Goal: Information Seeking & Learning: Learn about a topic

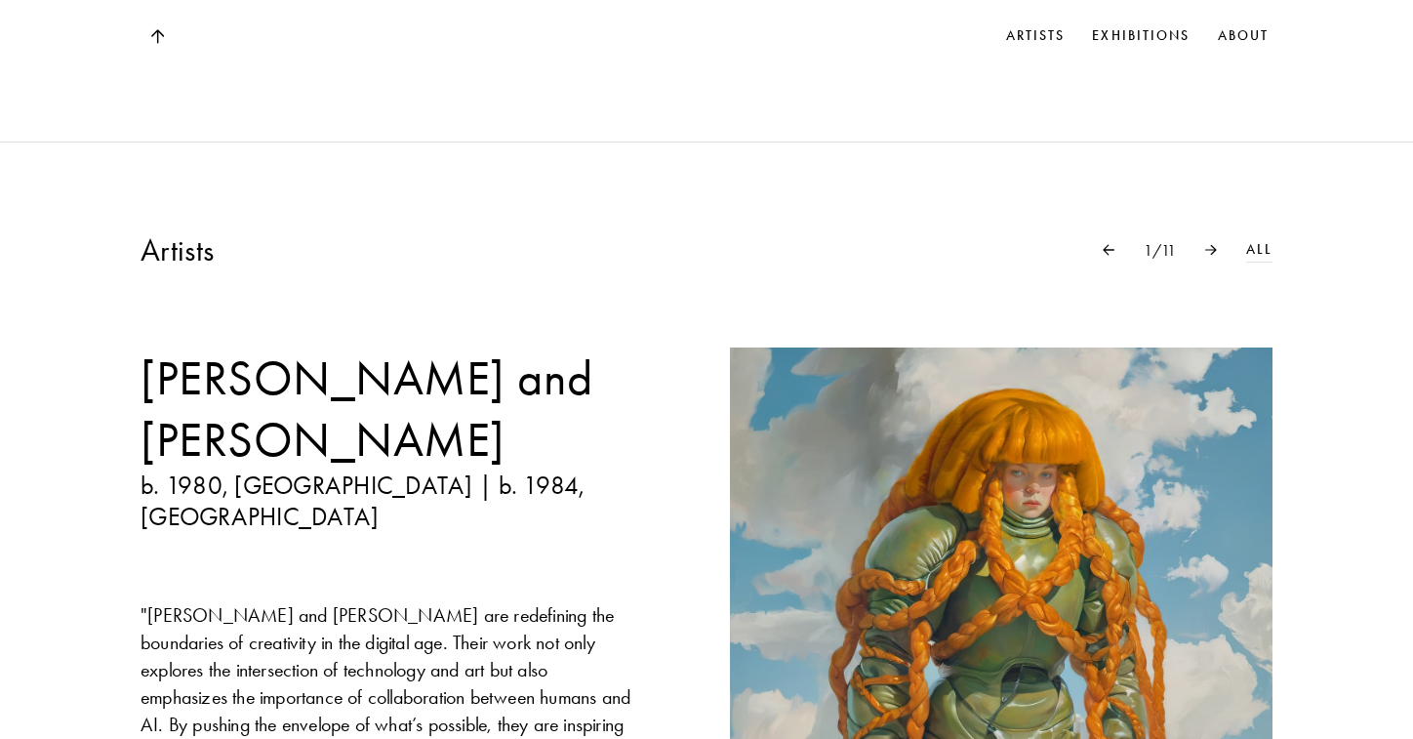
scroll to position [1336, 0]
click at [1218, 243] on div at bounding box center [1211, 248] width 70 height 11
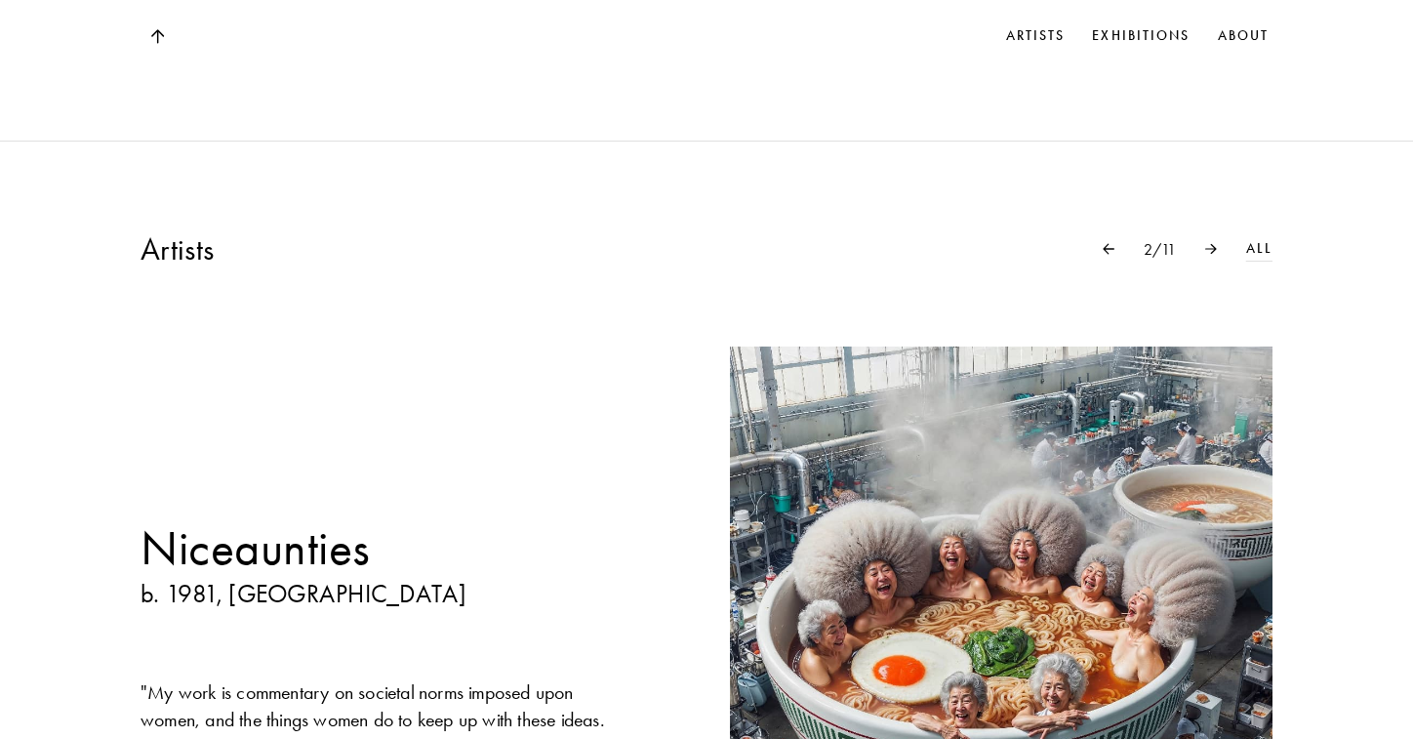
click at [1218, 243] on div at bounding box center [1211, 248] width 70 height 11
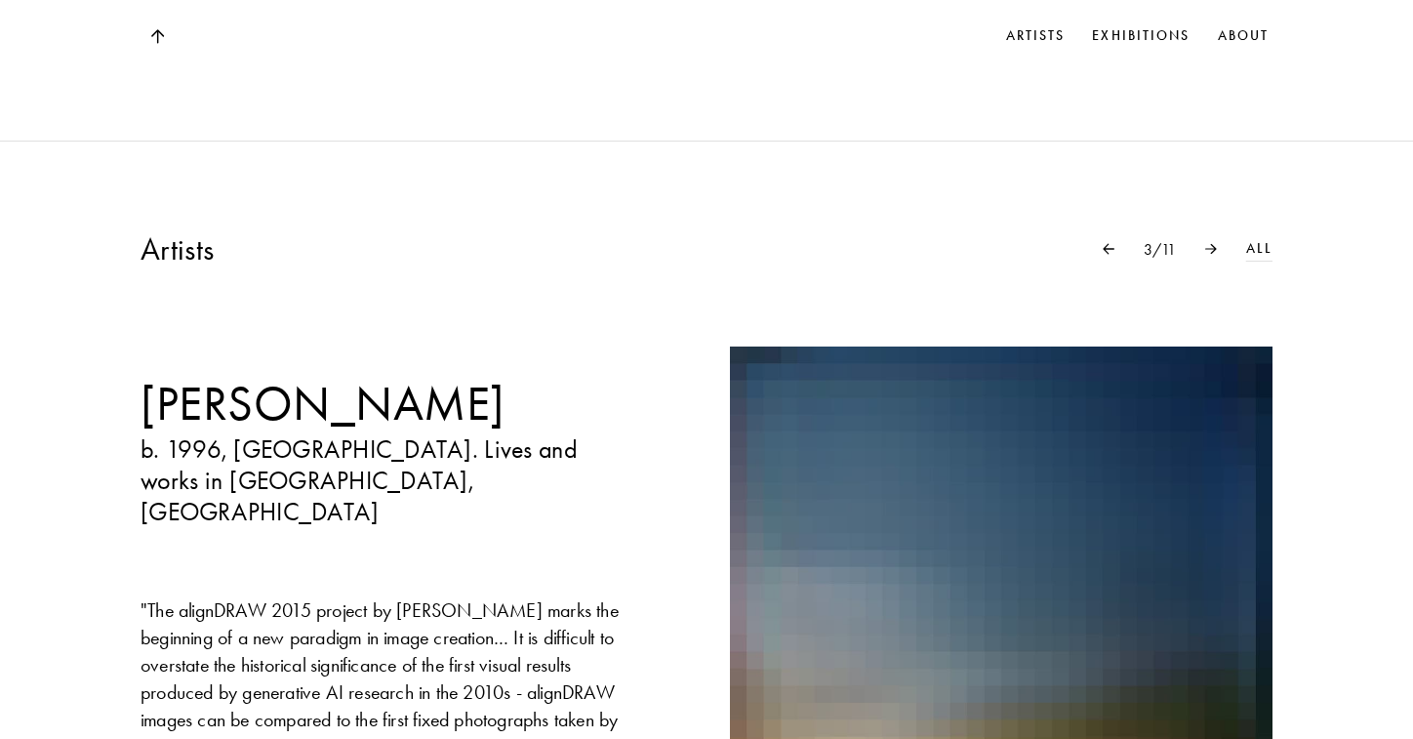
click at [1218, 243] on div at bounding box center [1211, 248] width 70 height 11
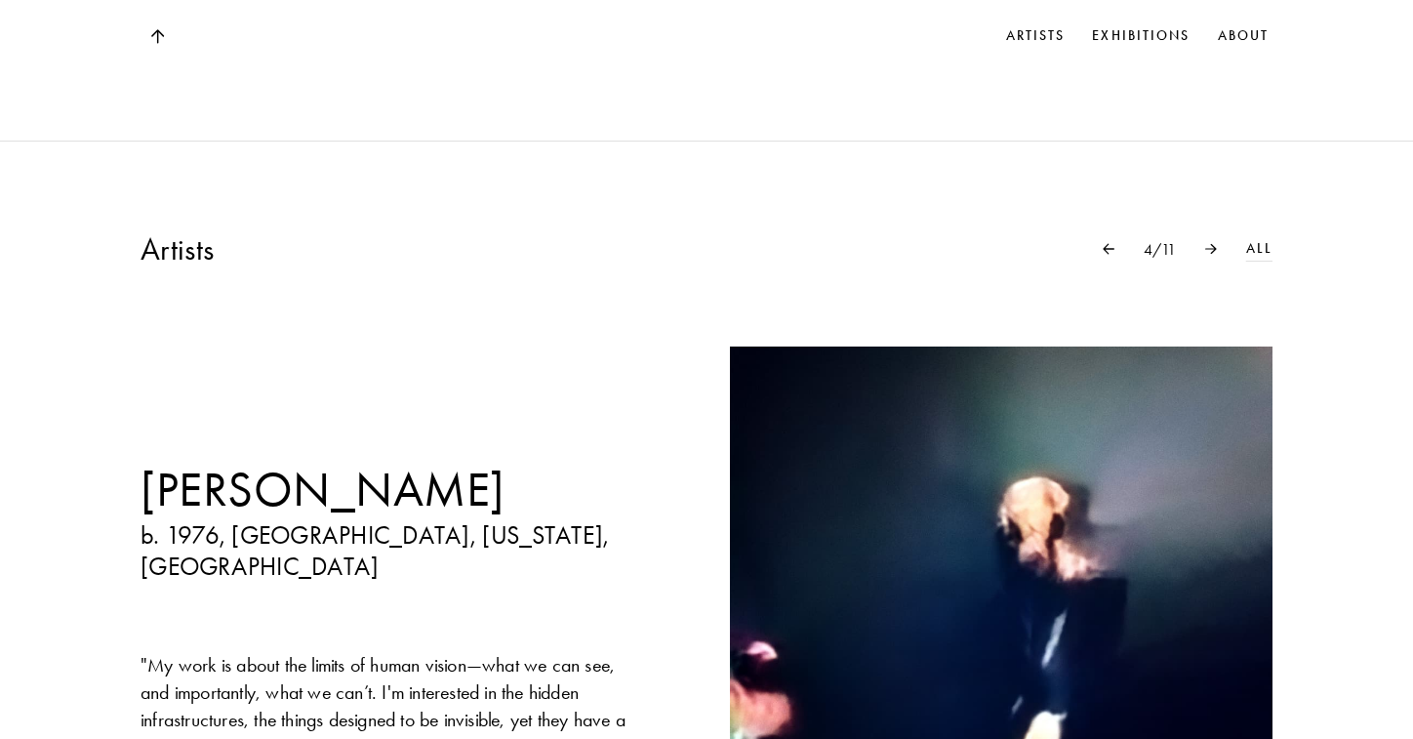
click at [1218, 243] on div at bounding box center [1211, 248] width 70 height 11
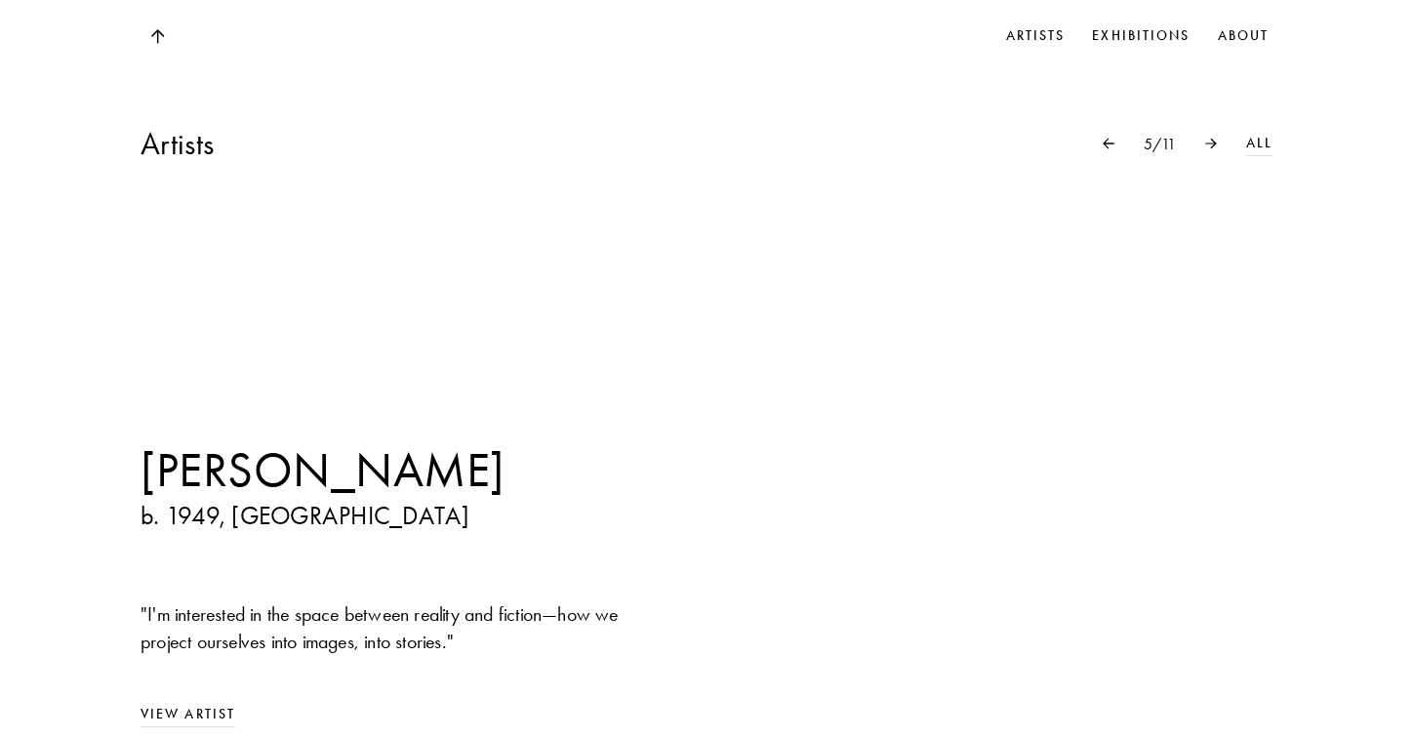
scroll to position [1439, 0]
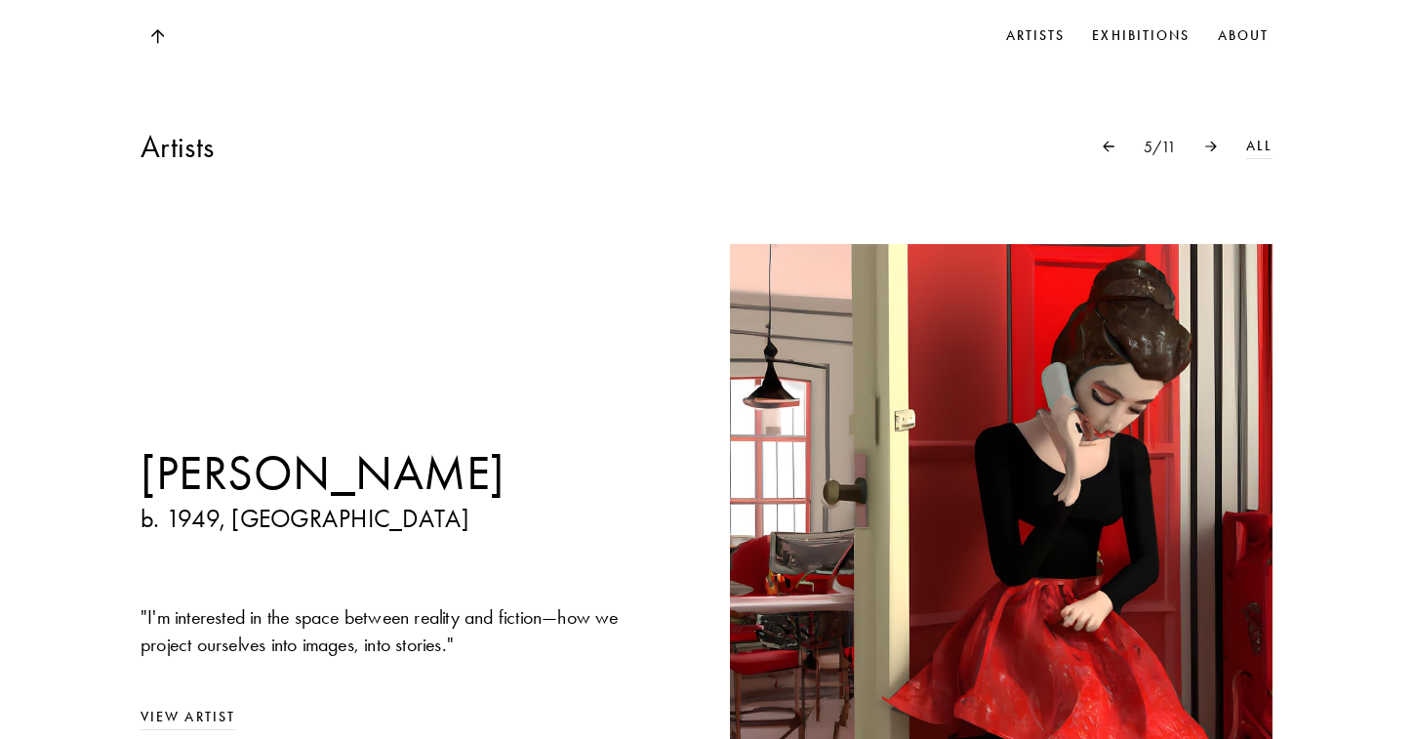
click at [1212, 141] on img at bounding box center [1211, 146] width 12 height 11
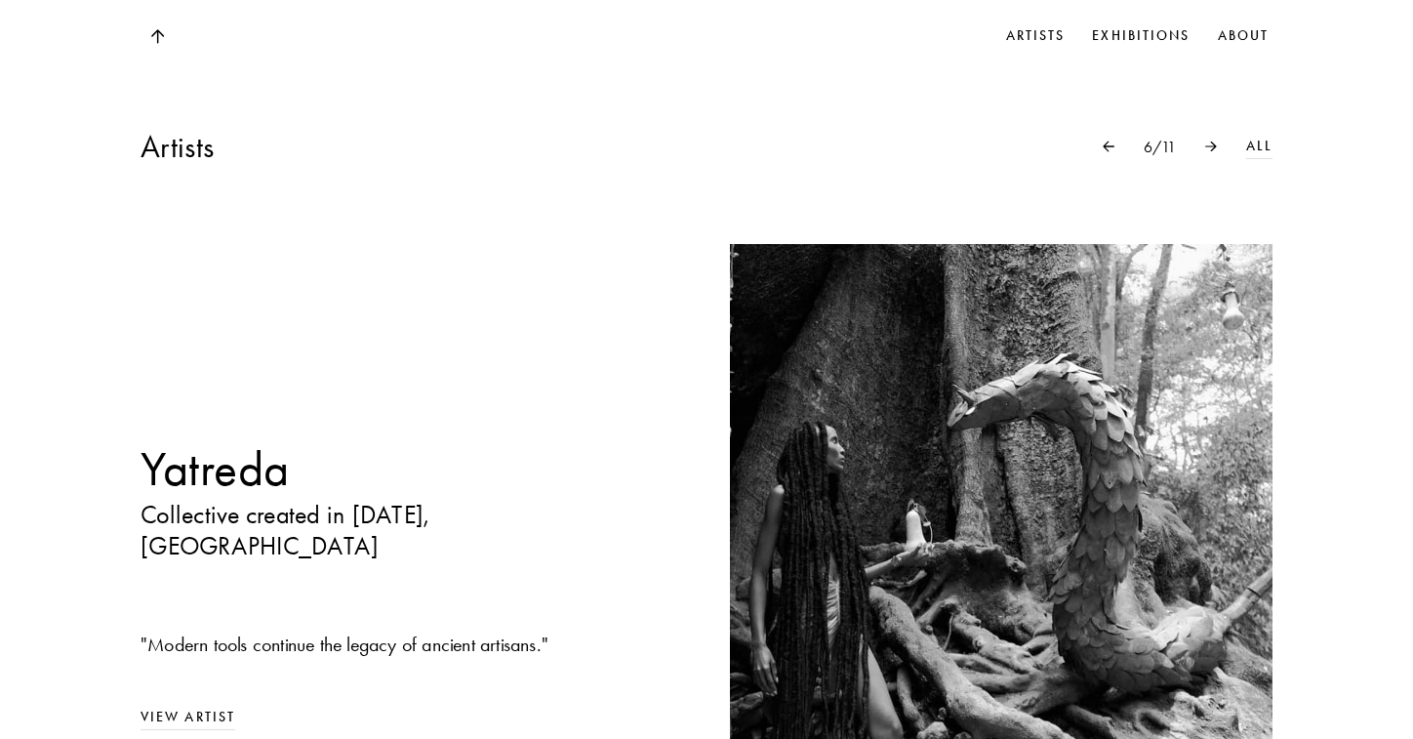
click at [1212, 141] on img at bounding box center [1211, 146] width 12 height 11
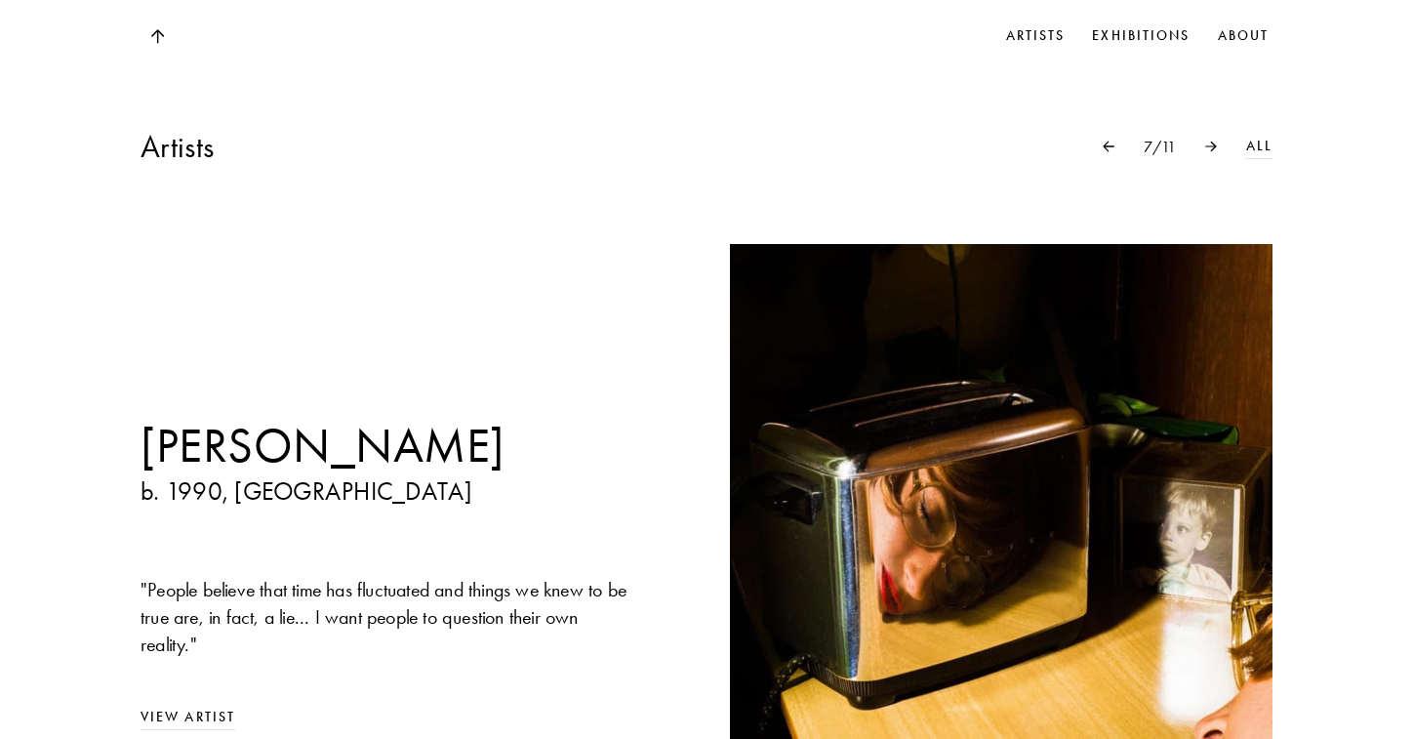
click at [1212, 141] on img at bounding box center [1211, 146] width 12 height 11
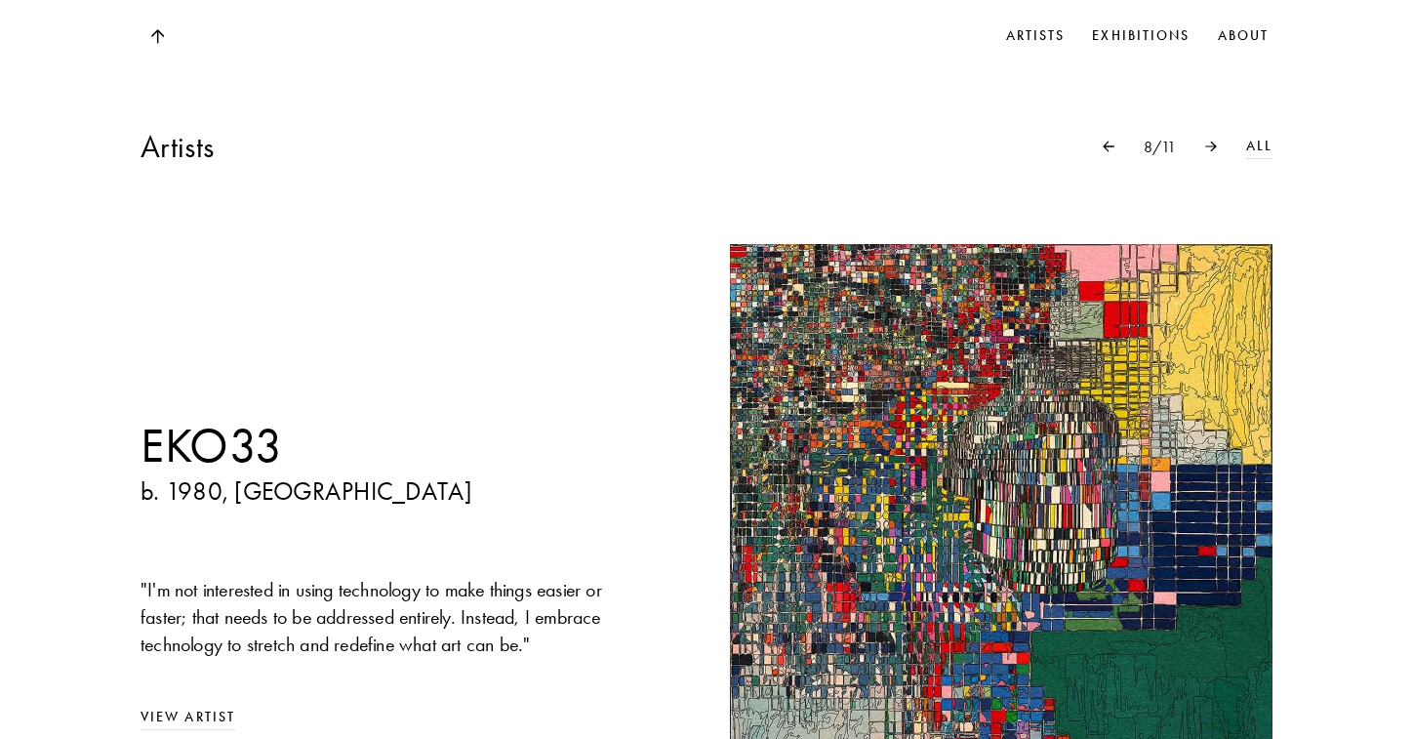
click at [1212, 141] on img at bounding box center [1211, 146] width 12 height 11
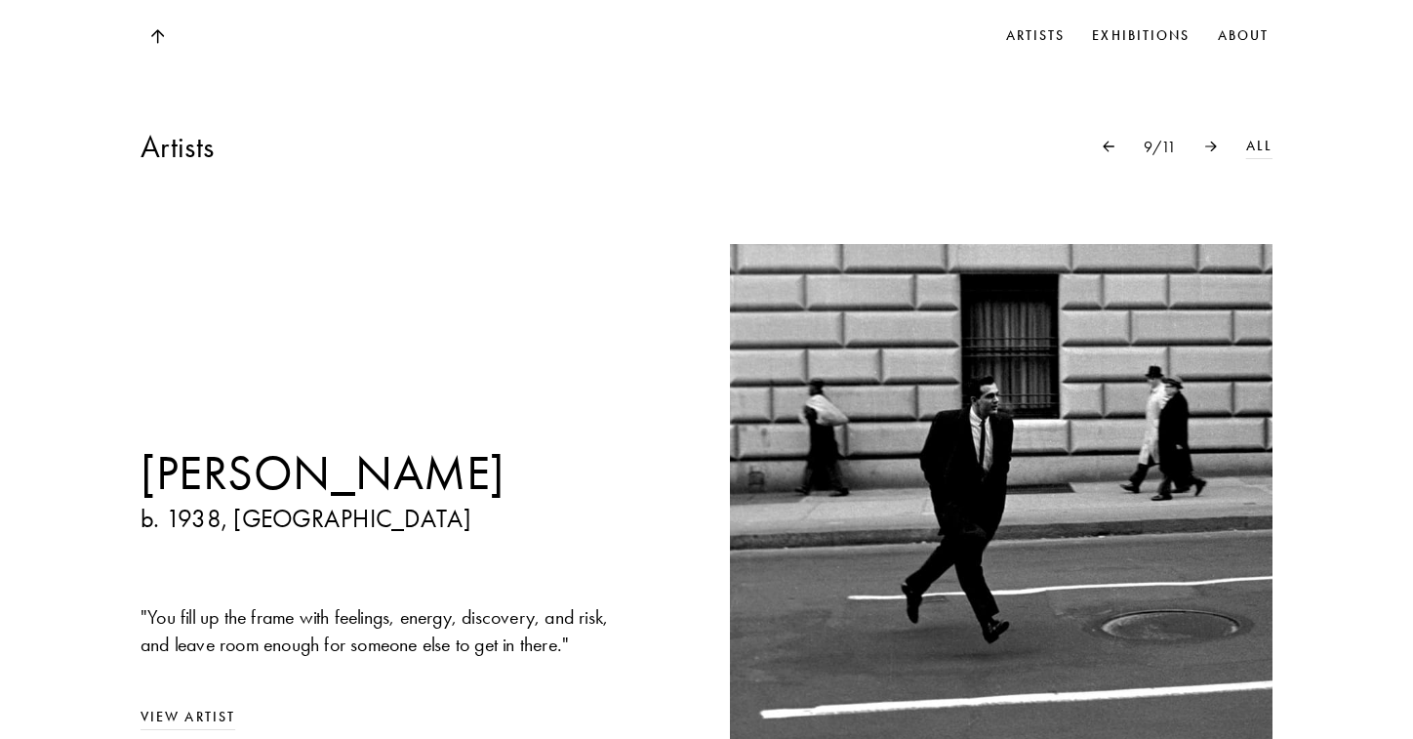
click at [1212, 141] on img at bounding box center [1211, 146] width 12 height 11
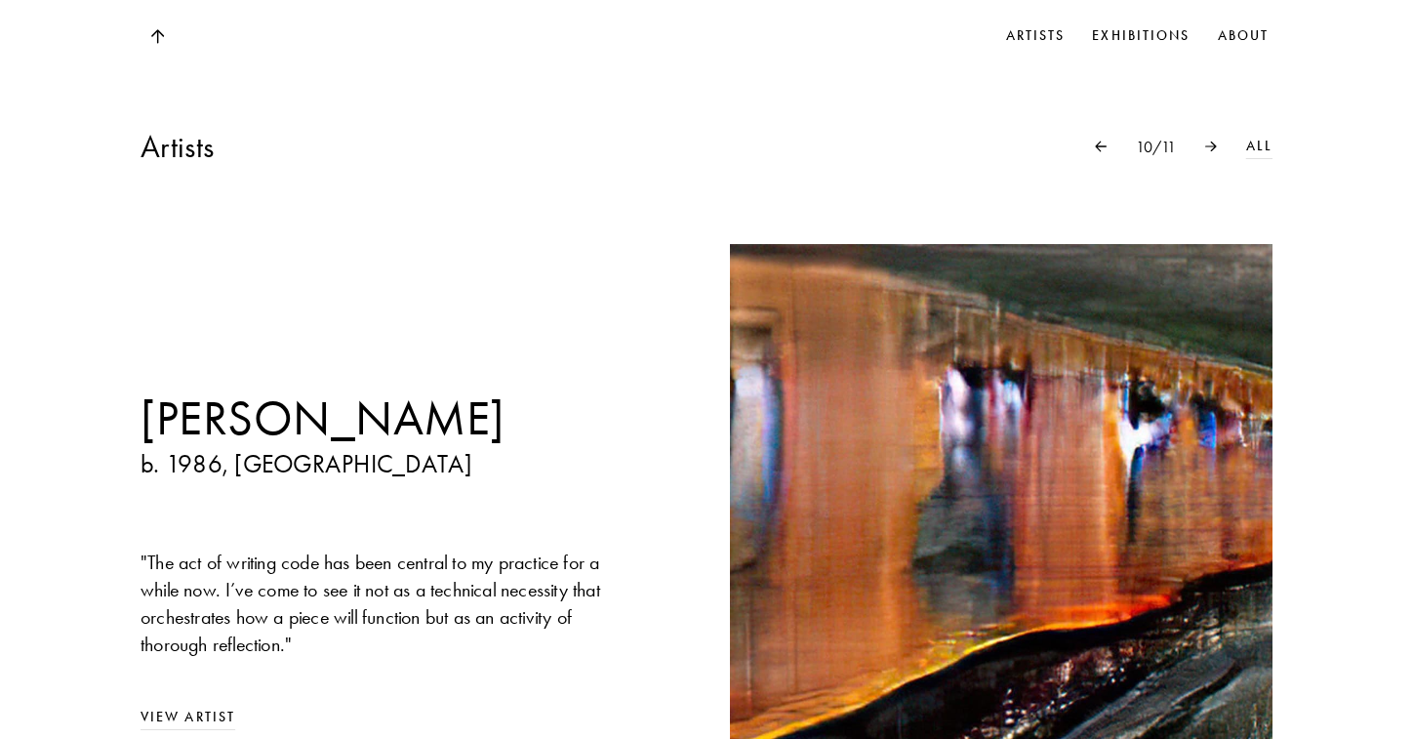
click at [1212, 141] on img at bounding box center [1211, 146] width 12 height 11
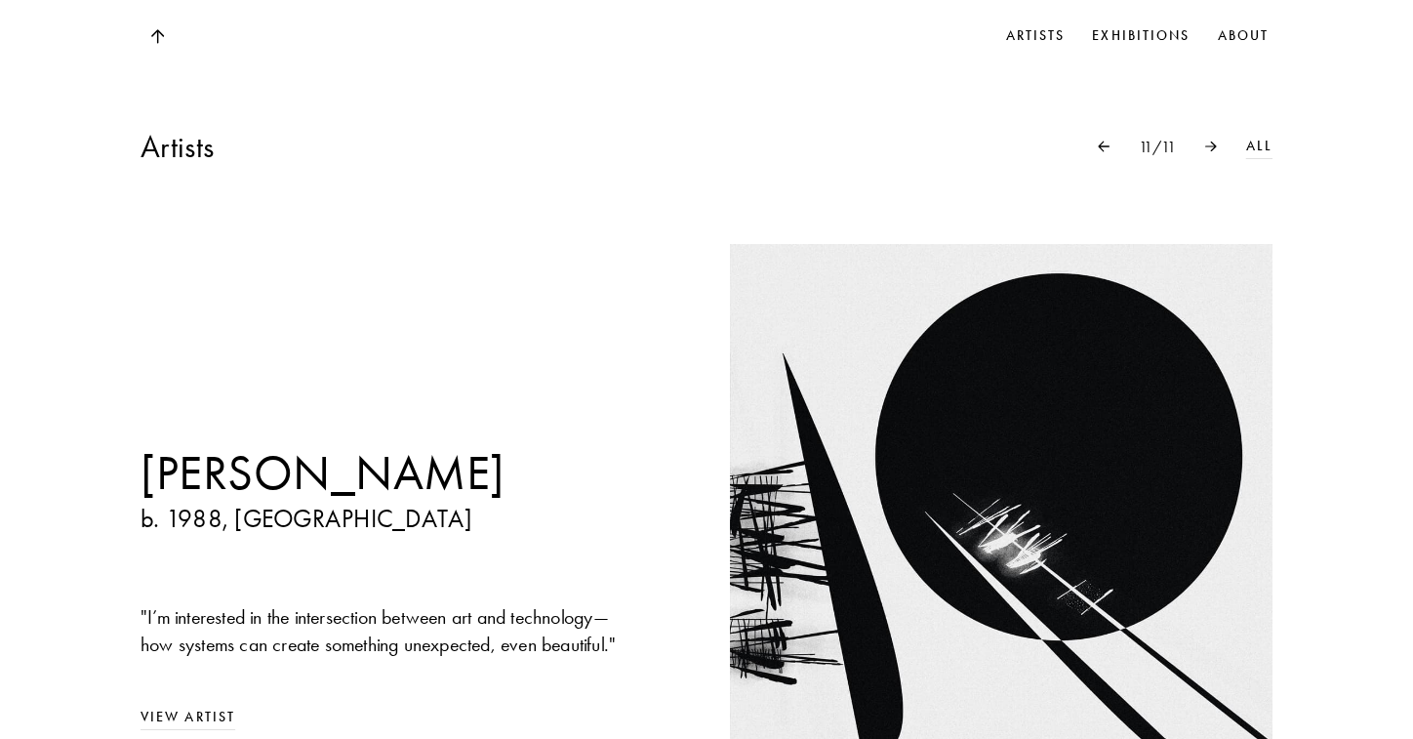
click at [1212, 141] on img at bounding box center [1211, 146] width 12 height 11
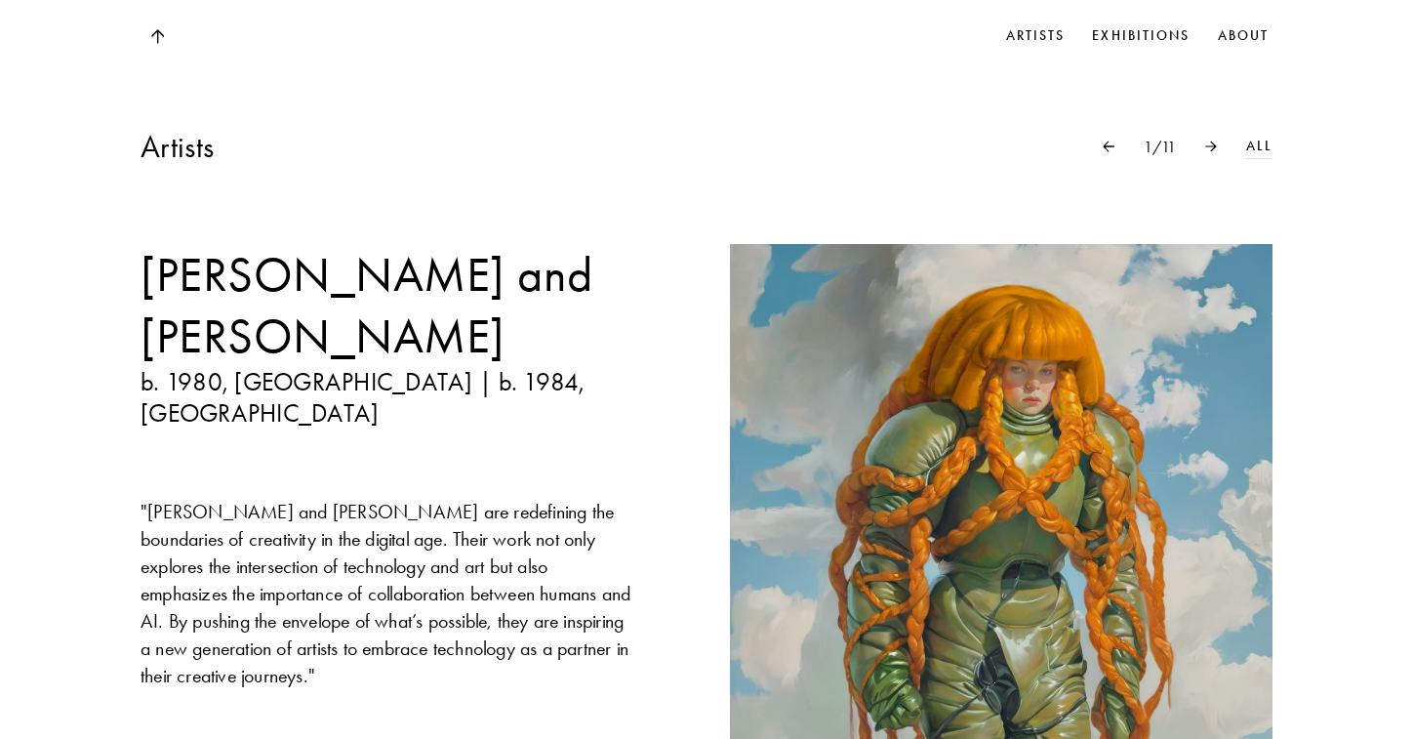
click at [1212, 141] on img at bounding box center [1211, 146] width 12 height 11
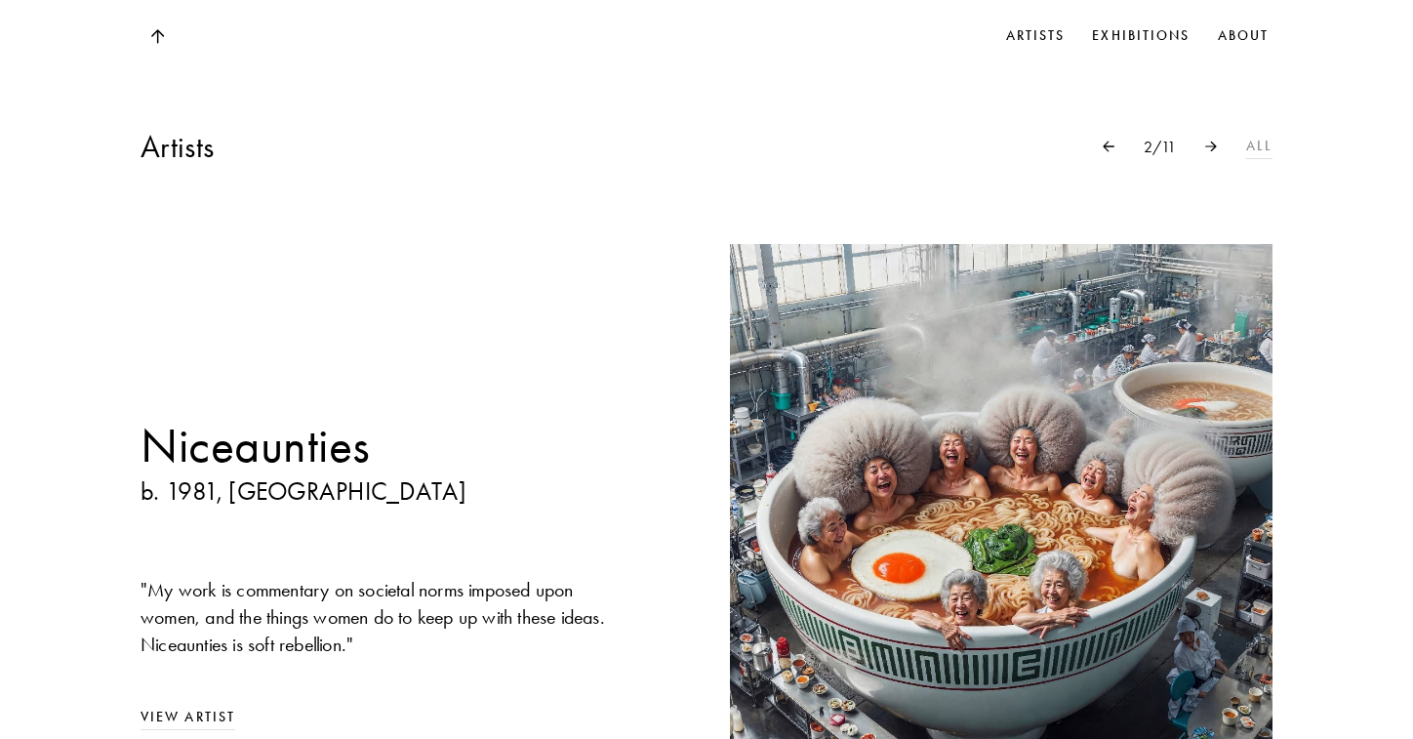
click at [1260, 136] on link "All" at bounding box center [1259, 146] width 26 height 21
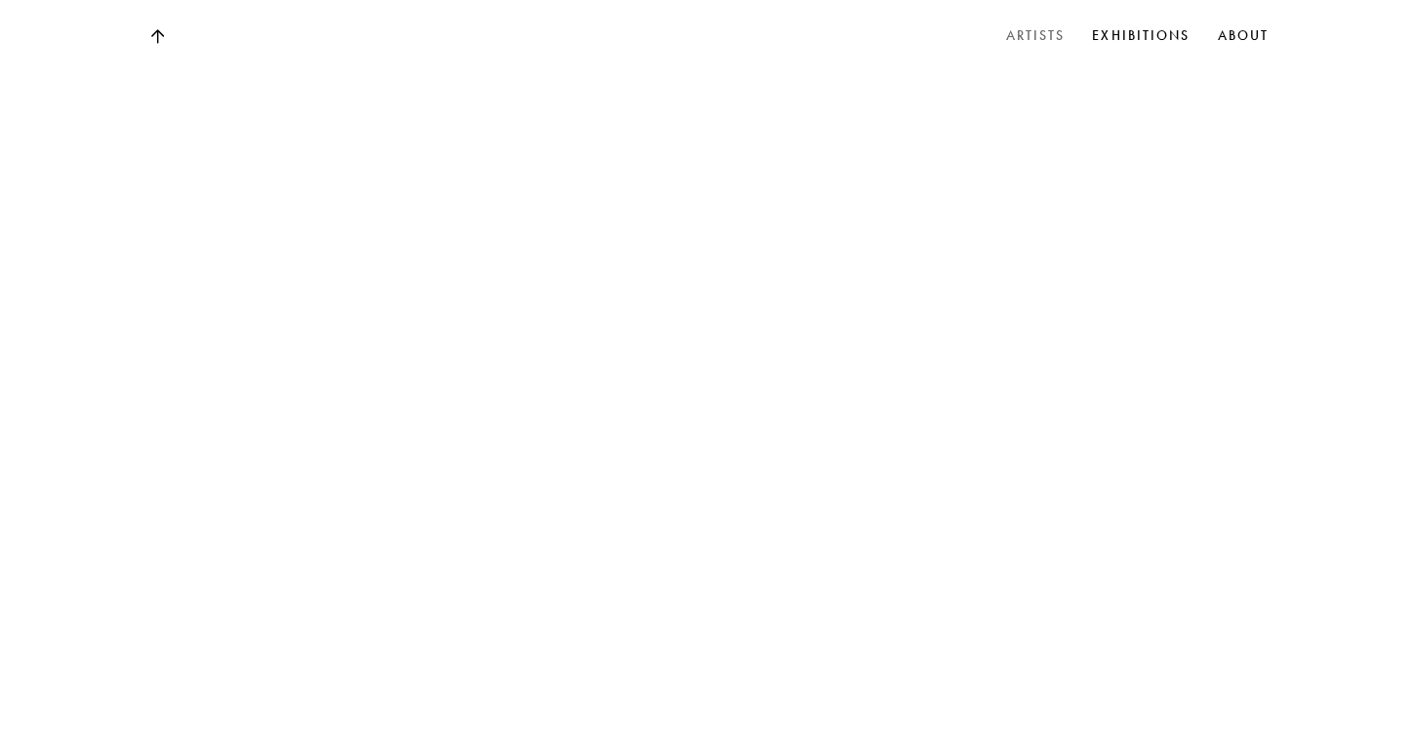
scroll to position [7636, 0]
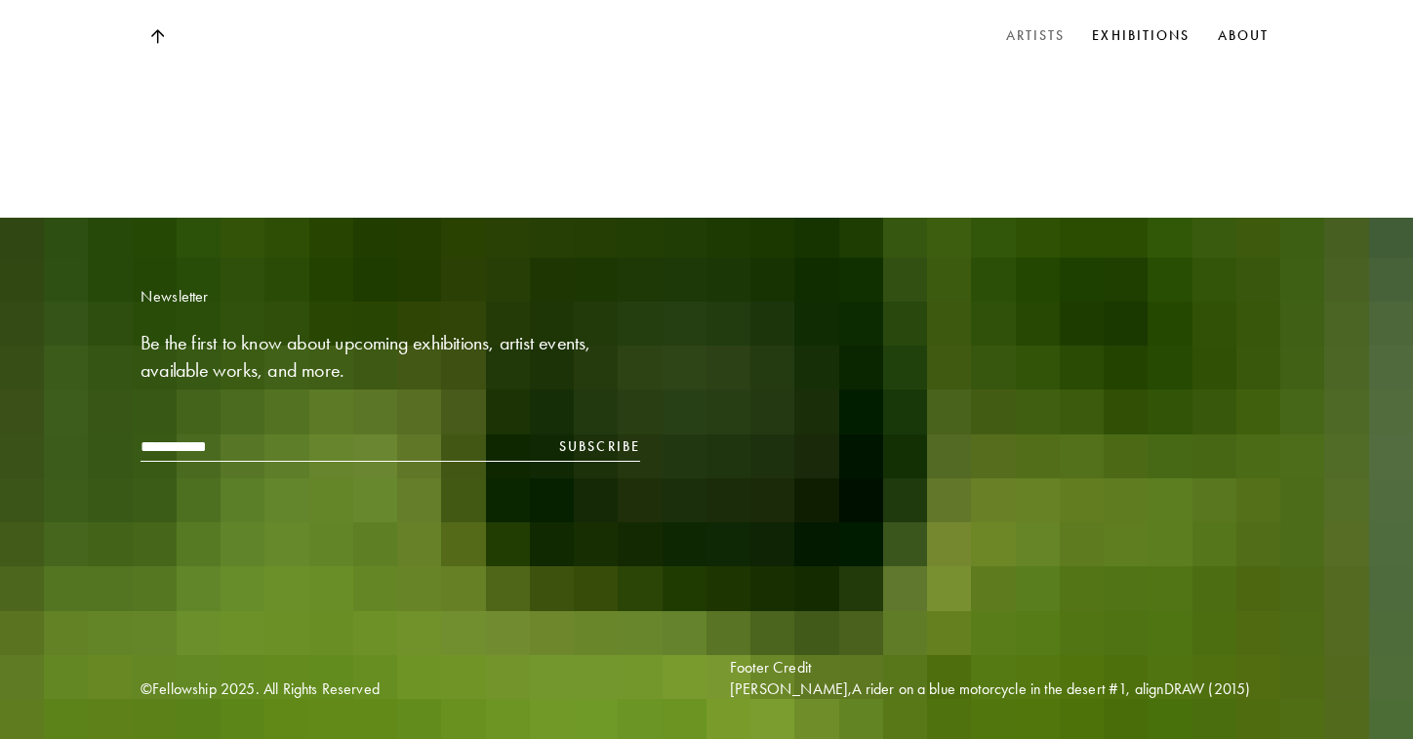
scroll to position [7782, 0]
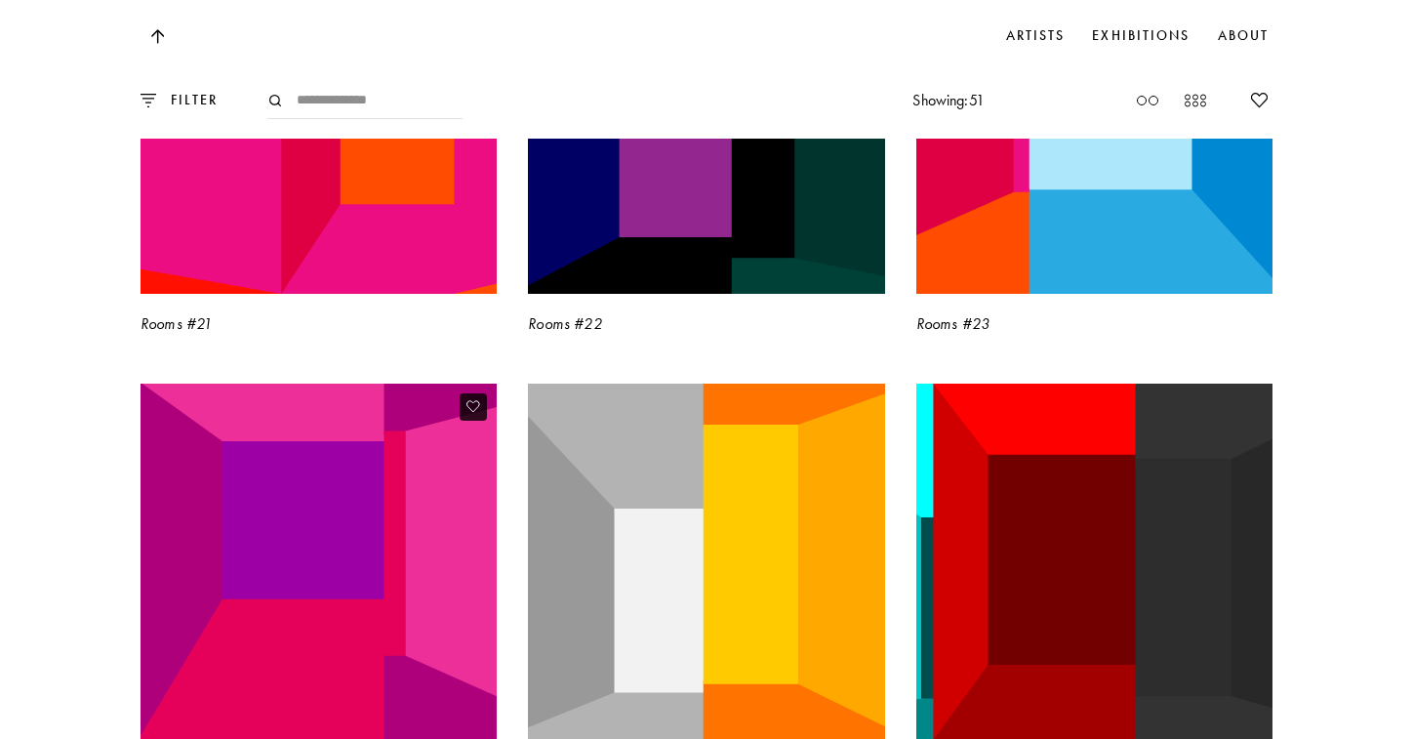
scroll to position [5041, 0]
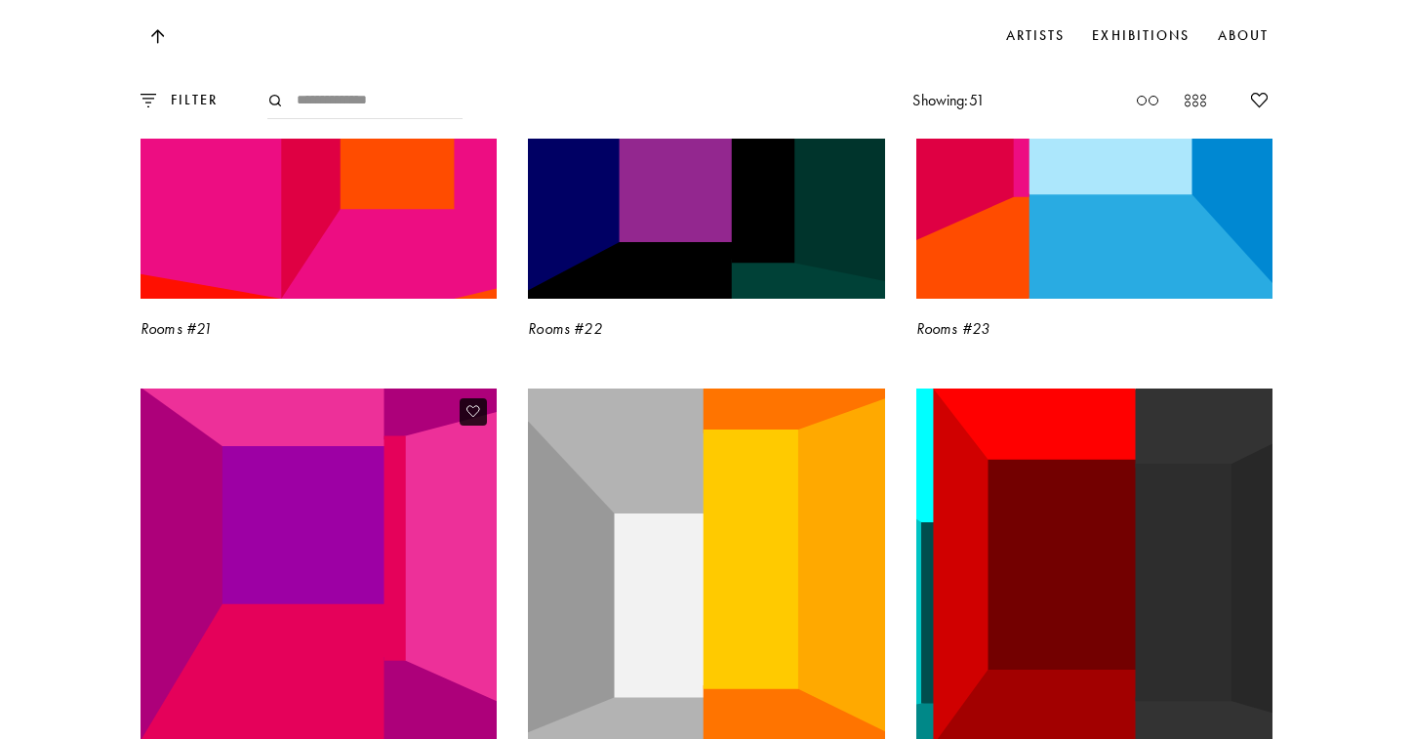
click at [477, 404] on icon at bounding box center [474, 411] width 14 height 15
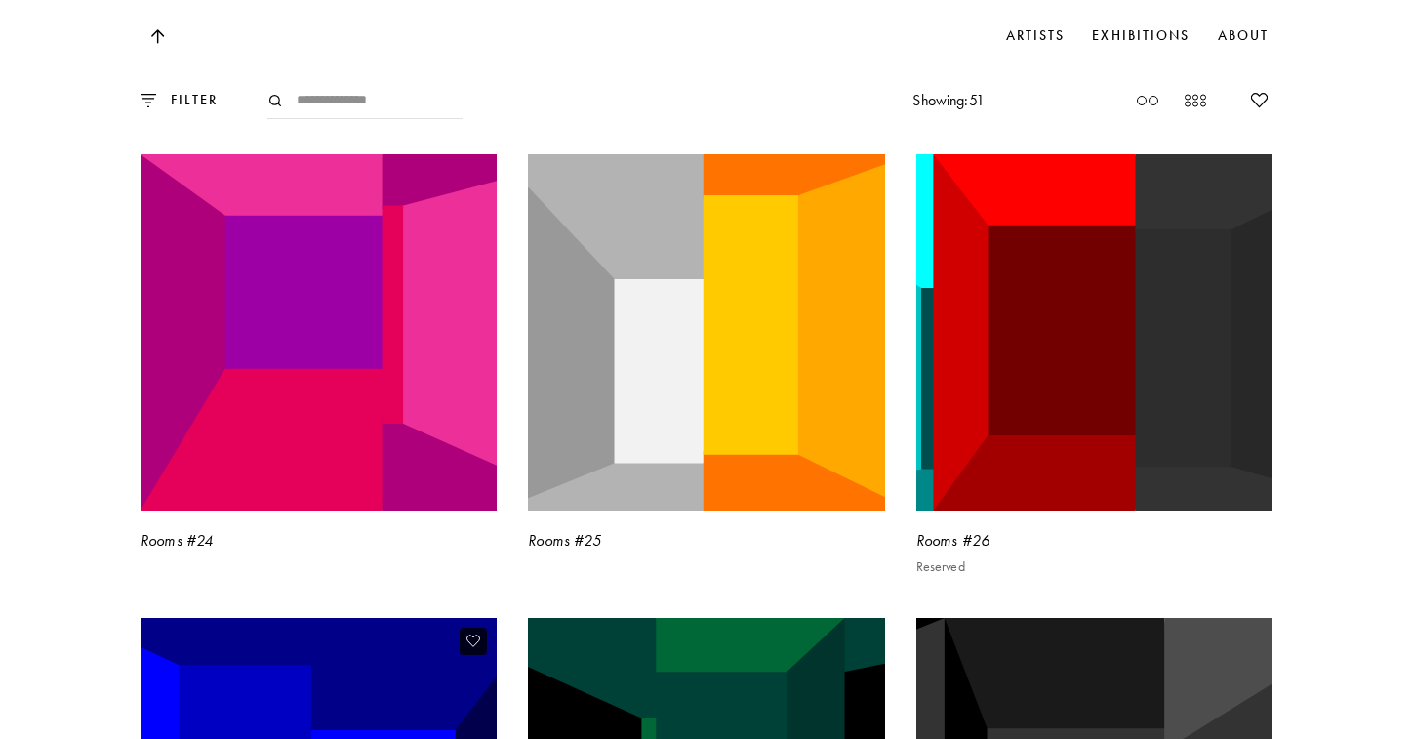
scroll to position [5264, 0]
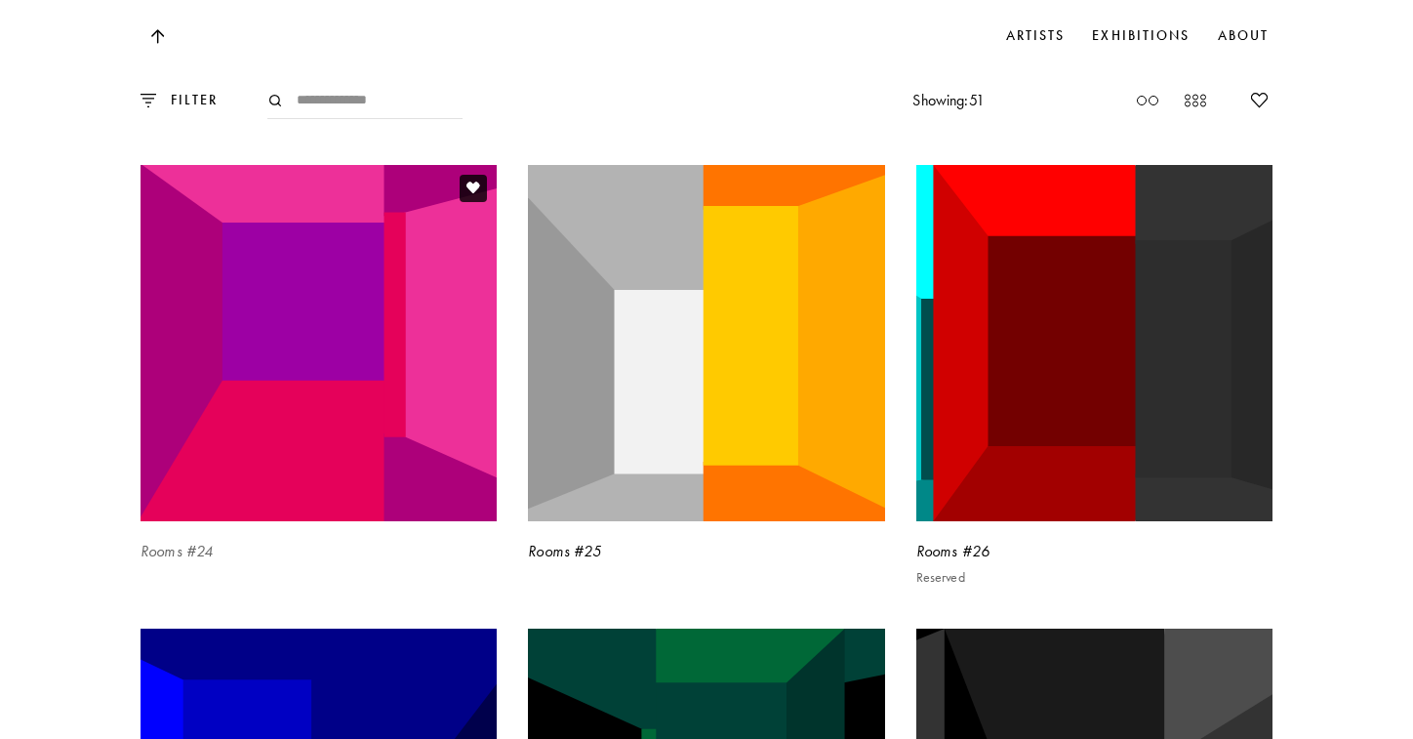
click at [377, 358] on img at bounding box center [319, 342] width 367 height 367
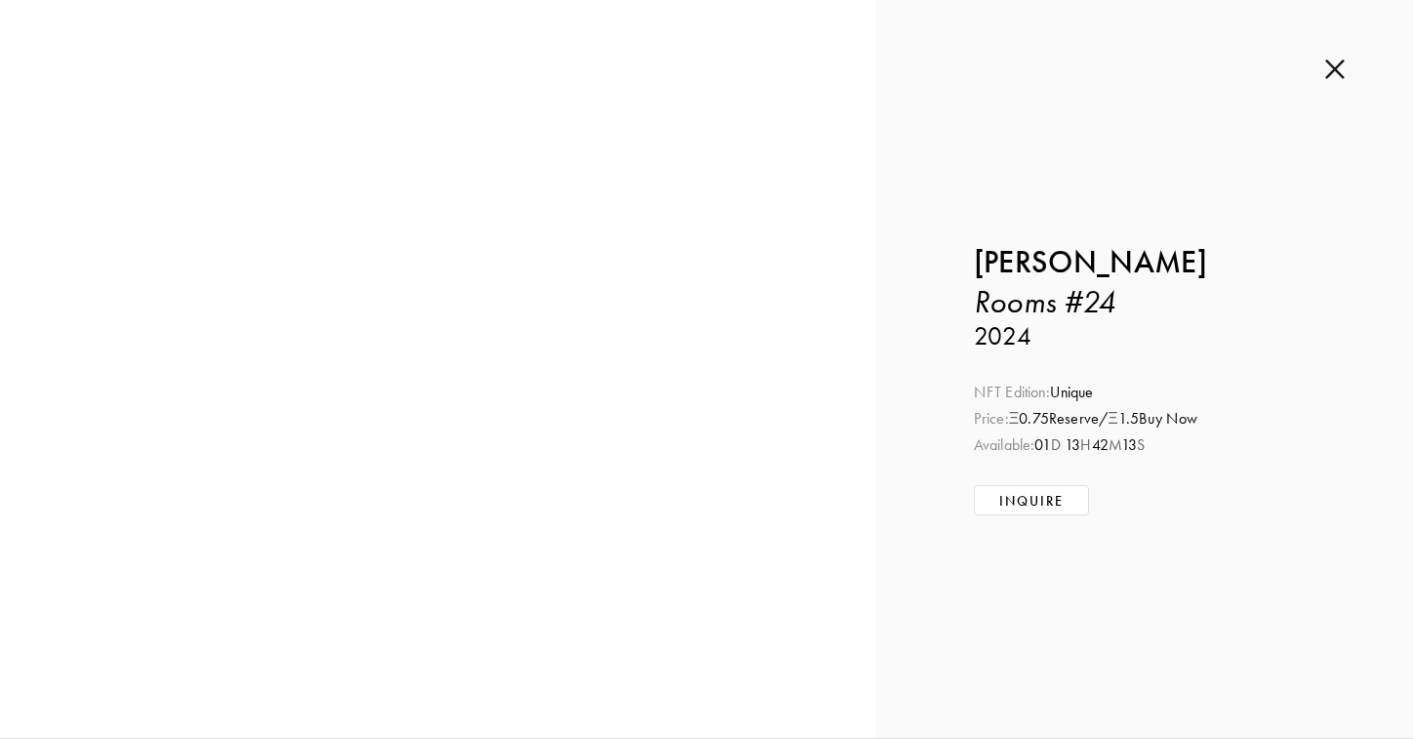
click at [1333, 78] on img at bounding box center [1336, 69] width 20 height 21
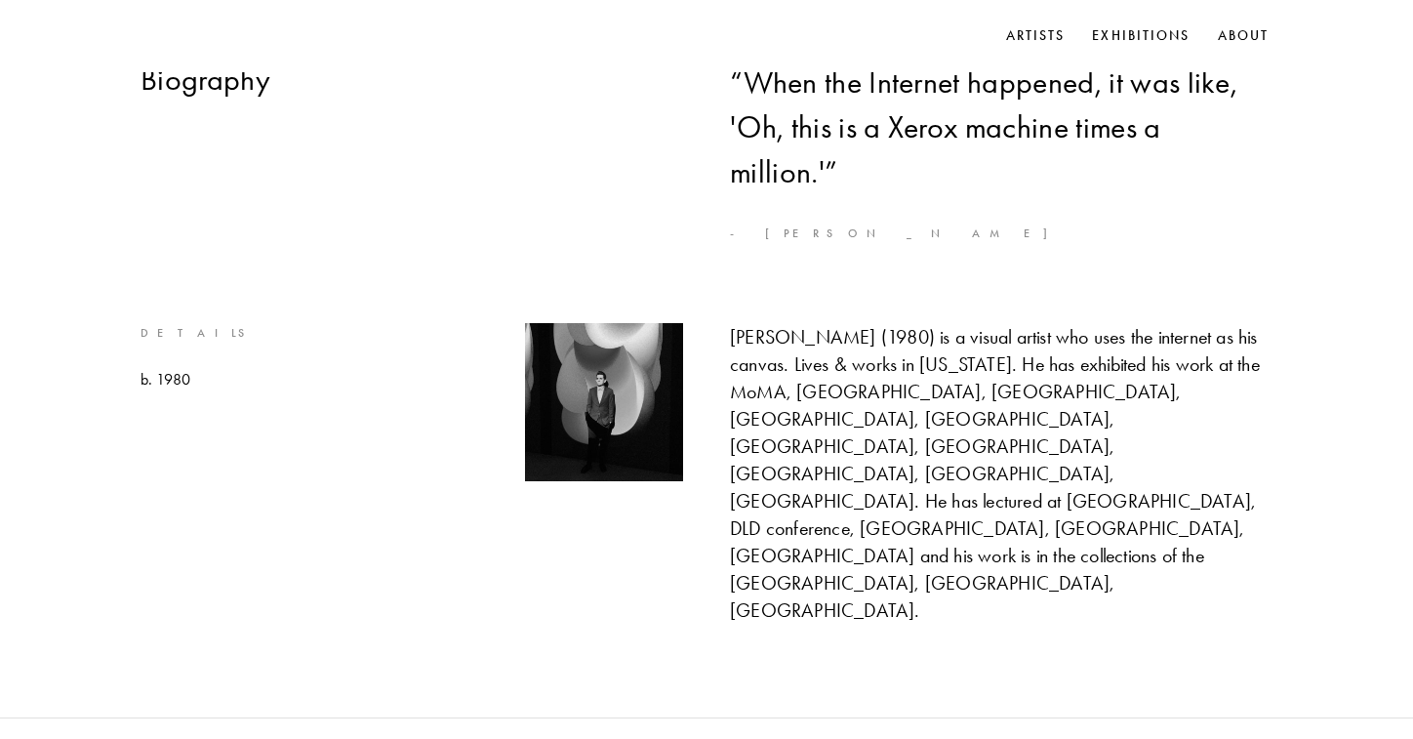
scroll to position [777, 0]
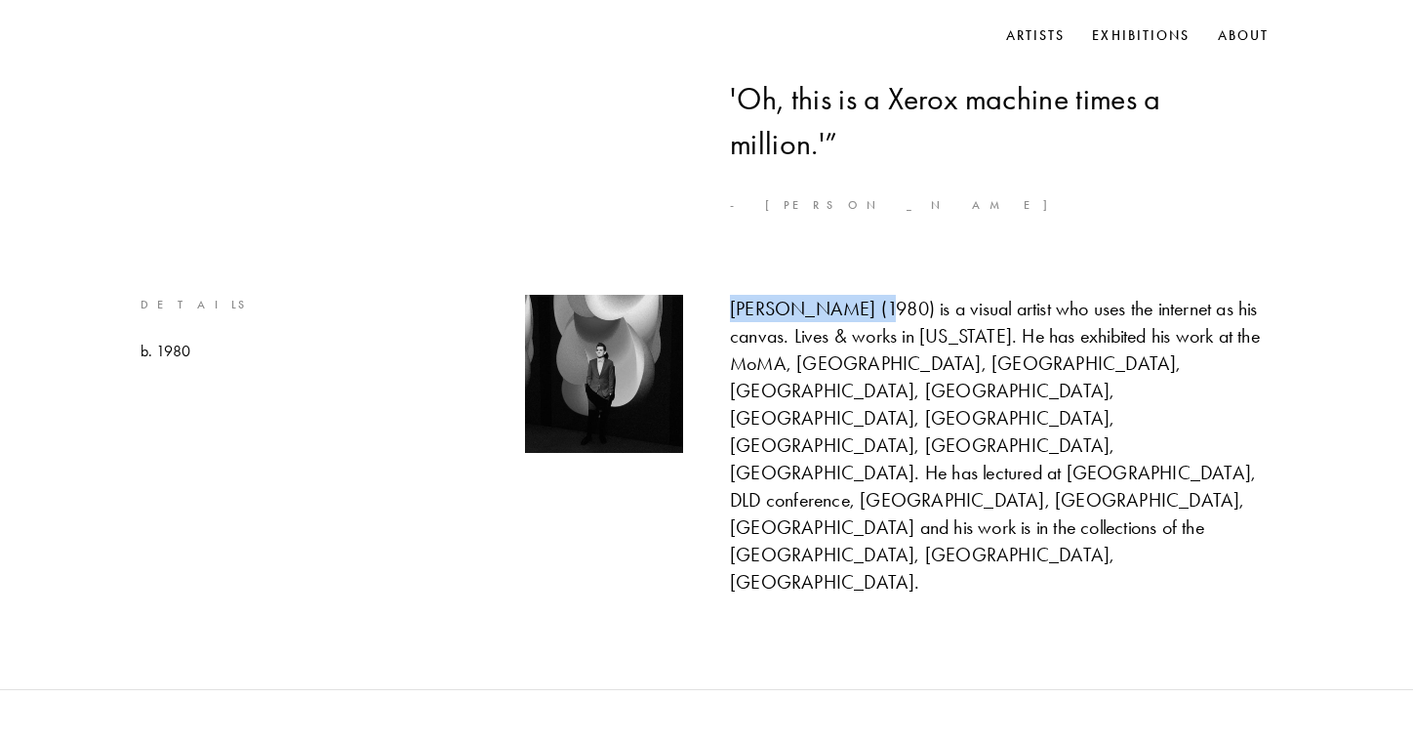
drag, startPoint x: 730, startPoint y: 304, endPoint x: 870, endPoint y: 311, distance: 139.8
click at [870, 311] on div "[PERSON_NAME] (1980) is a visual artist who uses the internet as his canvas. Li…" at bounding box center [1001, 445] width 543 height 301
copy div "[PERSON_NAME]"
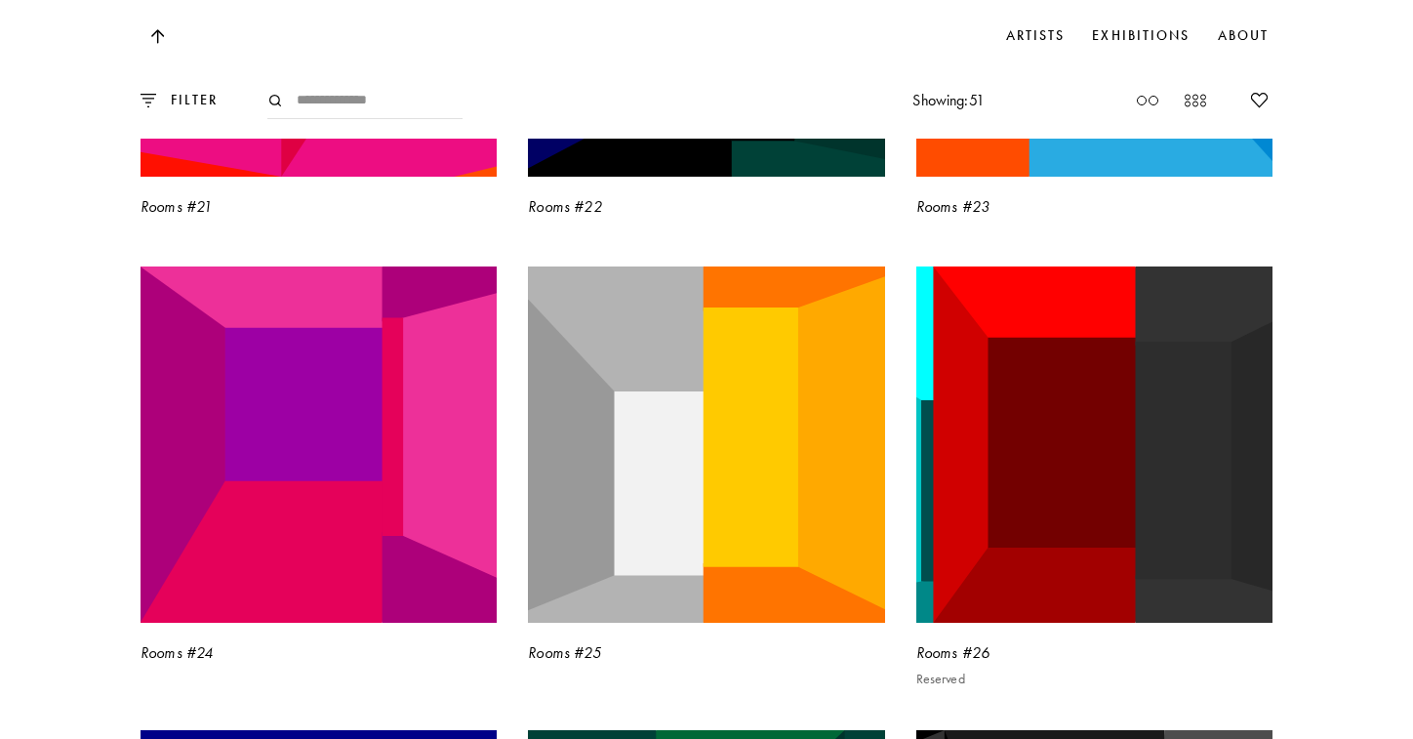
scroll to position [5165, 0]
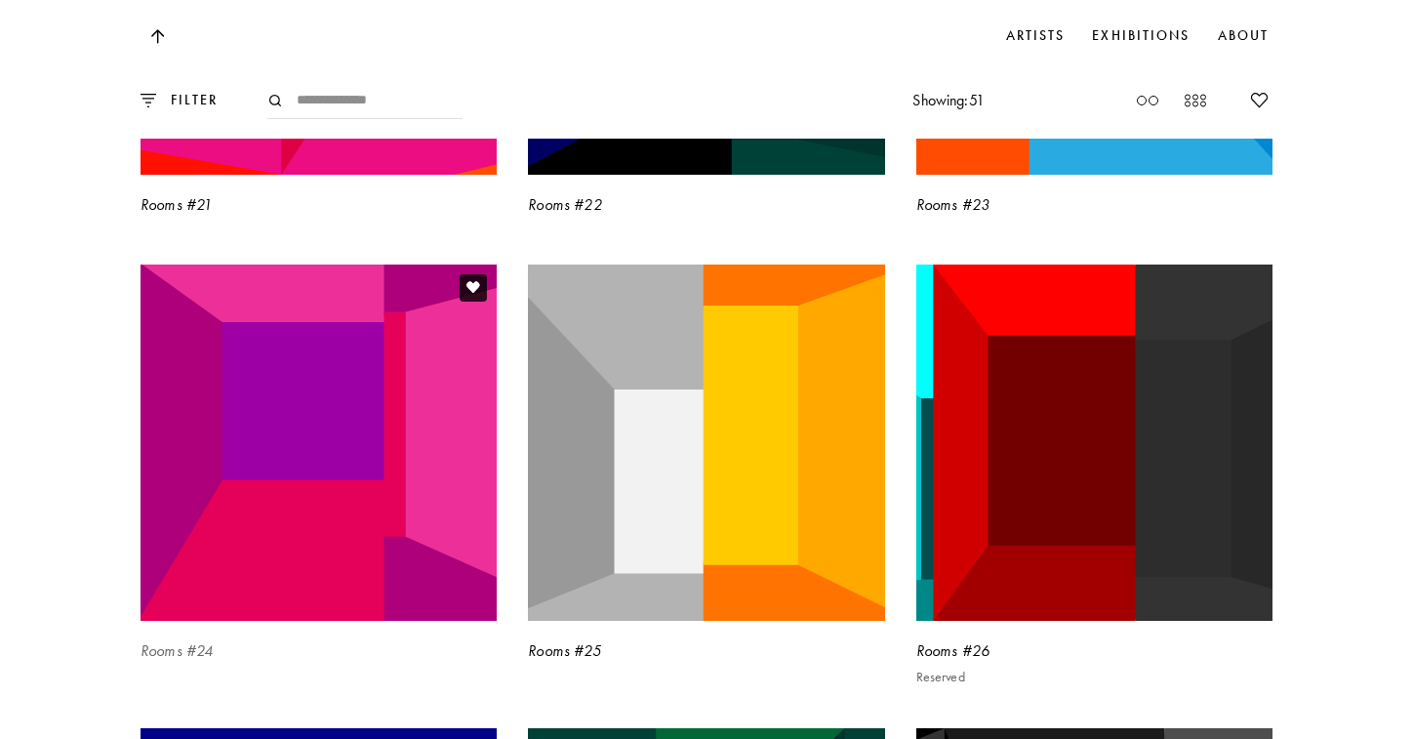
click at [416, 339] on img at bounding box center [319, 442] width 367 height 367
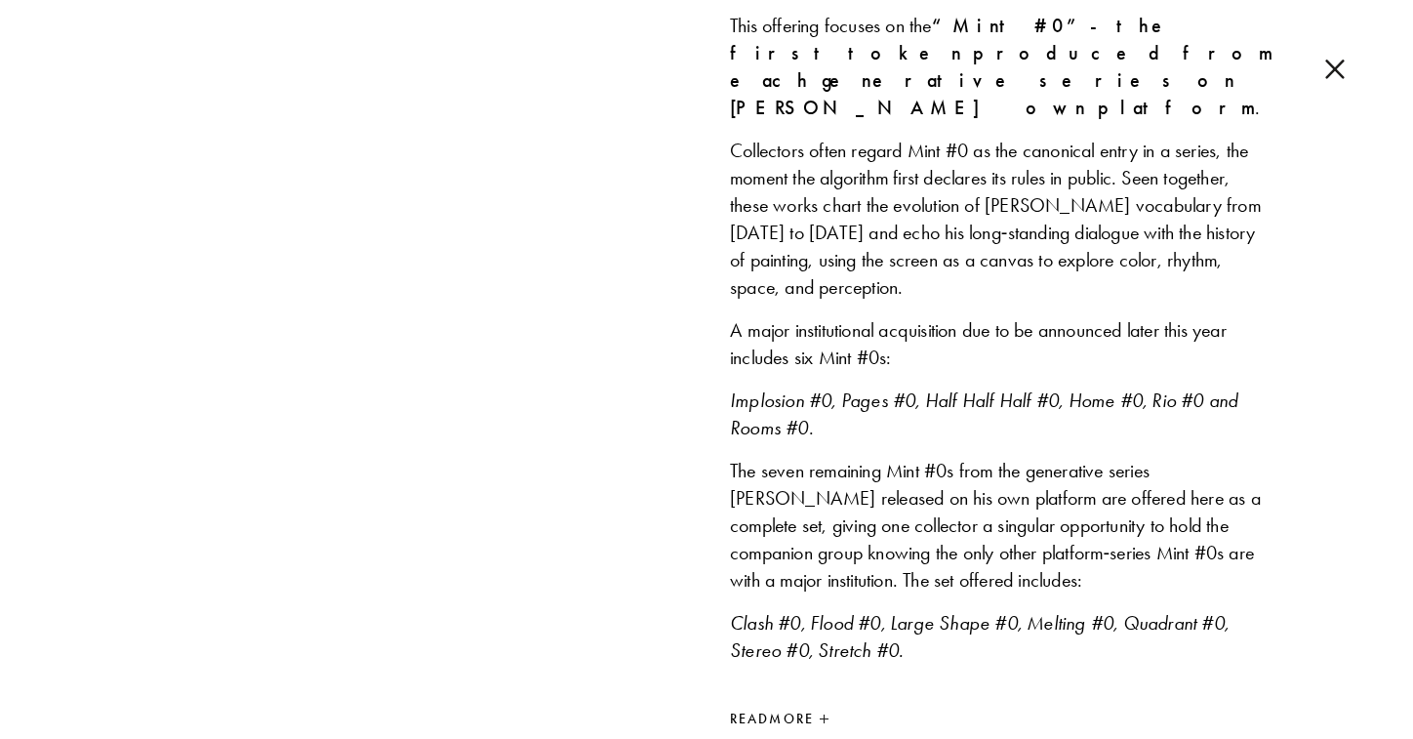
scroll to position [2001, 0]
